Goal: Transaction & Acquisition: Purchase product/service

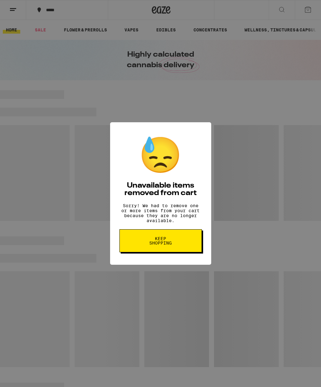
click at [178, 243] on button "Keep Shopping" at bounding box center [161, 241] width 83 height 23
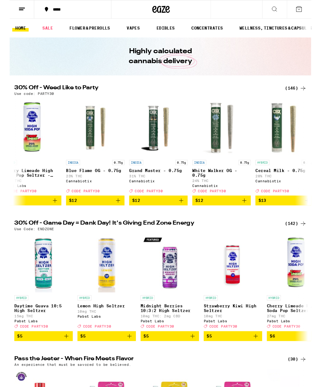
scroll to position [0, 820]
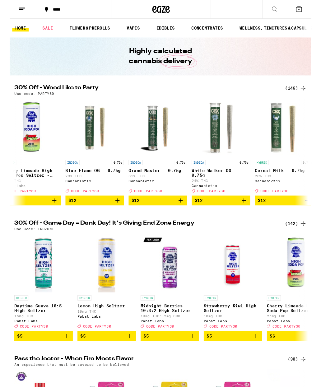
click at [13, 13] on icon at bounding box center [12, 9] width 7 height 7
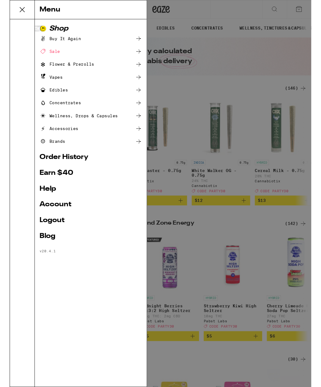
click at [63, 93] on div "Edibles" at bounding box center [86, 95] width 109 height 7
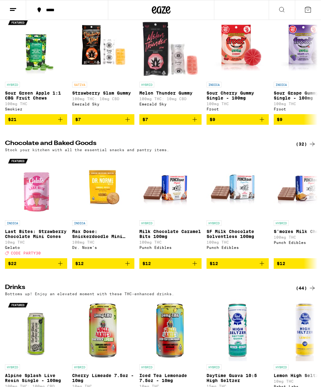
click at [7, 15] on button at bounding box center [13, 10] width 26 height 20
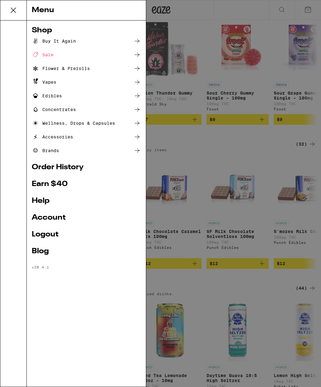
click at [82, 67] on div "Flower & Prerolls" at bounding box center [61, 68] width 58 height 7
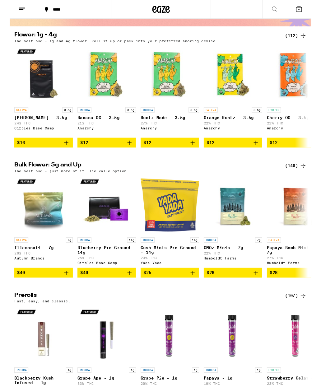
click at [305, 180] on div "(140)" at bounding box center [304, 176] width 23 height 7
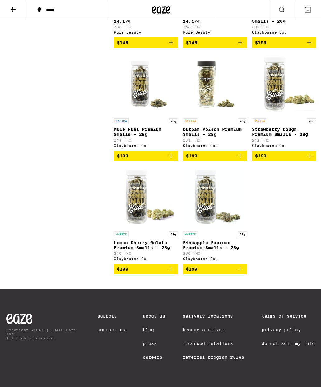
click at [214, 187] on img "Open page for Pineapple Express Premium Smalls - 28g from Claybourne Co." at bounding box center [215, 197] width 62 height 62
click at [135, 84] on img "Open page for Mule Fuel Premium Smalls - 28g from Claybourne Co." at bounding box center [146, 84] width 62 height 62
click at [208, 77] on img "Open page for Durban Poison Premium Smalls - 28g from Claybourne Co." at bounding box center [215, 84] width 62 height 62
click at [211, 201] on img "Open page for Pineapple Express Premium Smalls - 28g from Claybourne Co." at bounding box center [215, 197] width 62 height 62
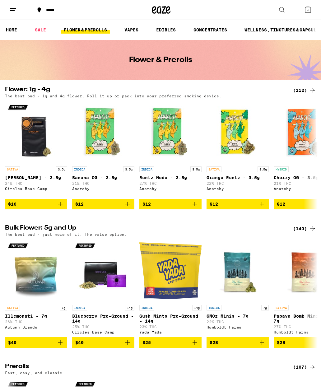
click at [15, 7] on icon at bounding box center [12, 9] width 7 height 7
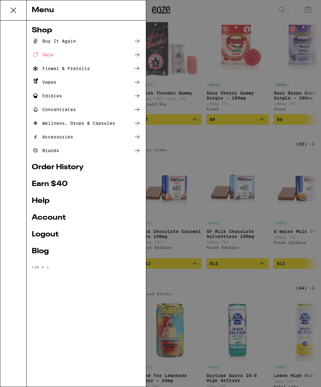
click at [43, 181] on link "Earn $ 40" at bounding box center [86, 184] width 109 height 7
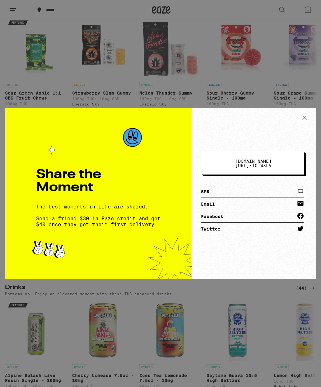
click at [44, 69] on div "Share the Moment The best moments in life are shared. Send a friend $30 in Eaze…" at bounding box center [160, 193] width 321 height 387
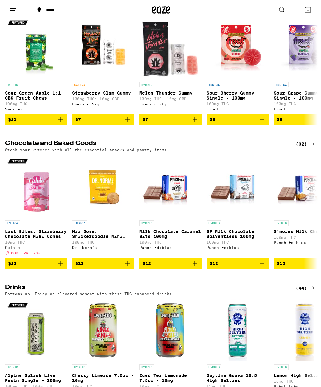
click at [17, 14] on button at bounding box center [13, 10] width 26 height 20
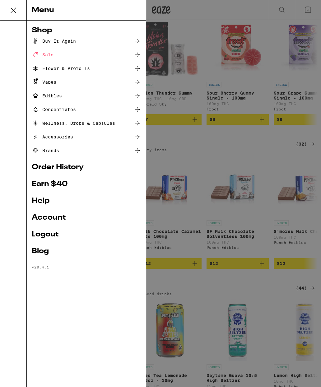
click at [39, 168] on link "Order History" at bounding box center [86, 167] width 109 height 7
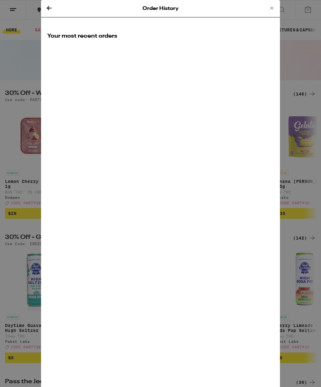
click at [57, 9] on div "Order History" at bounding box center [160, 8] width 239 height 17
